Goal: Task Accomplishment & Management: Manage account settings

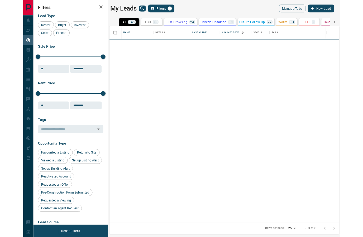
scroll to position [225, 263]
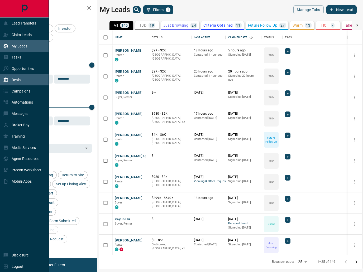
click at [20, 81] on p "Deals" at bounding box center [16, 80] width 9 height 4
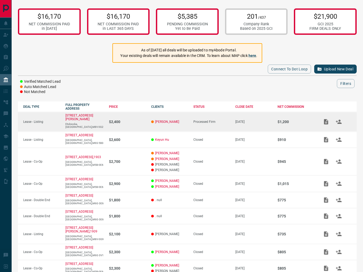
click at [327, 122] on icon "Add / View Documents" at bounding box center [326, 121] width 4 height 5
click at [339, 121] on icon "Match Clients" at bounding box center [339, 122] width 6 height 4
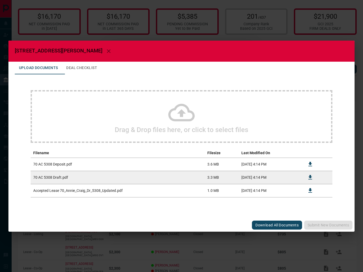
click at [310, 211] on div "Drag & Drop files here, or click to select files Filename Filesize Last Modifie…" at bounding box center [181, 143] width 333 height 139
click at [296, 34] on div "[STREET_ADDRESS][PERSON_NAME] Upload Documents Deal Checklist Drag & Drop files…" at bounding box center [181, 136] width 363 height 272
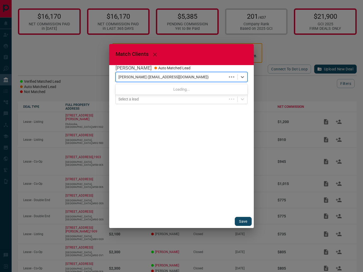
click at [202, 78] on div at bounding box center [171, 76] width 106 height 5
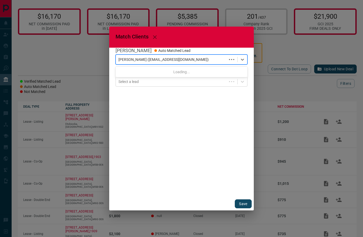
click at [250, 61] on div "[PERSON_NAME] Auto Matched Lead Use Up and Down to choose options, press Enter …" at bounding box center [181, 123] width 144 height 150
click at [244, 61] on icon at bounding box center [242, 59] width 5 height 5
click at [251, 65] on div "[PERSON_NAME] Auto Matched Lead Use Up and Down to choose options, press Enter …" at bounding box center [181, 123] width 144 height 150
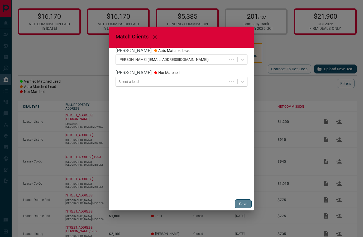
click at [242, 204] on button "Save" at bounding box center [243, 204] width 17 height 9
